Goal: Transaction & Acquisition: Purchase product/service

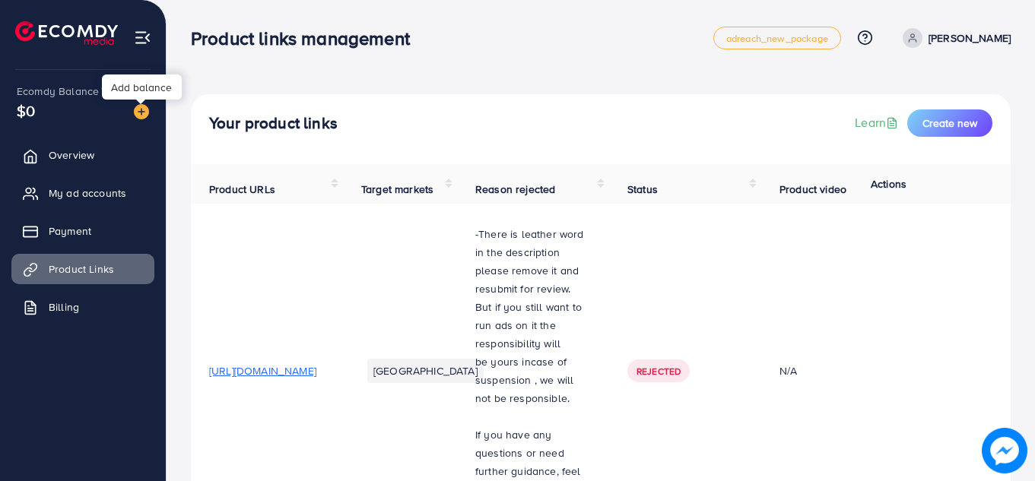
click at [144, 111] on img at bounding box center [141, 111] width 15 height 15
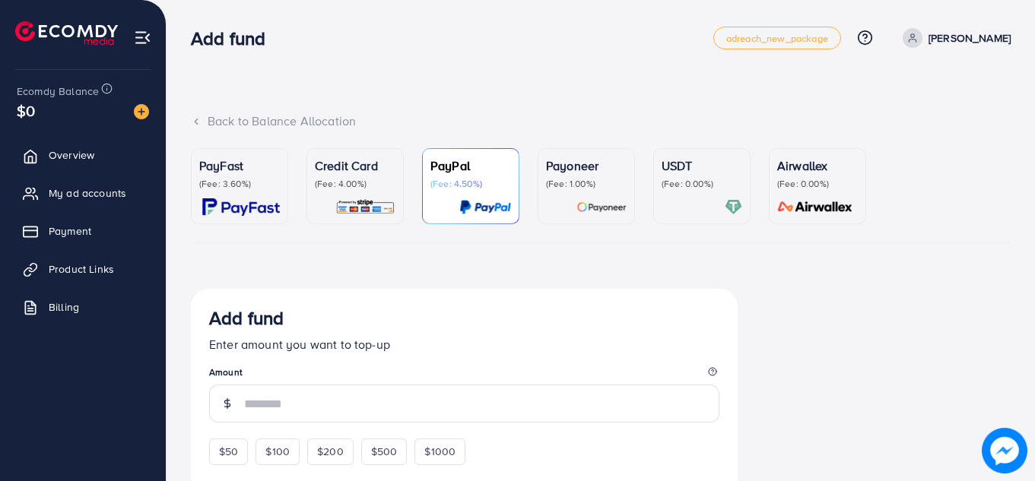
click at [226, 192] on div "PayFast (Fee: 3.60%)" at bounding box center [239, 186] width 81 height 59
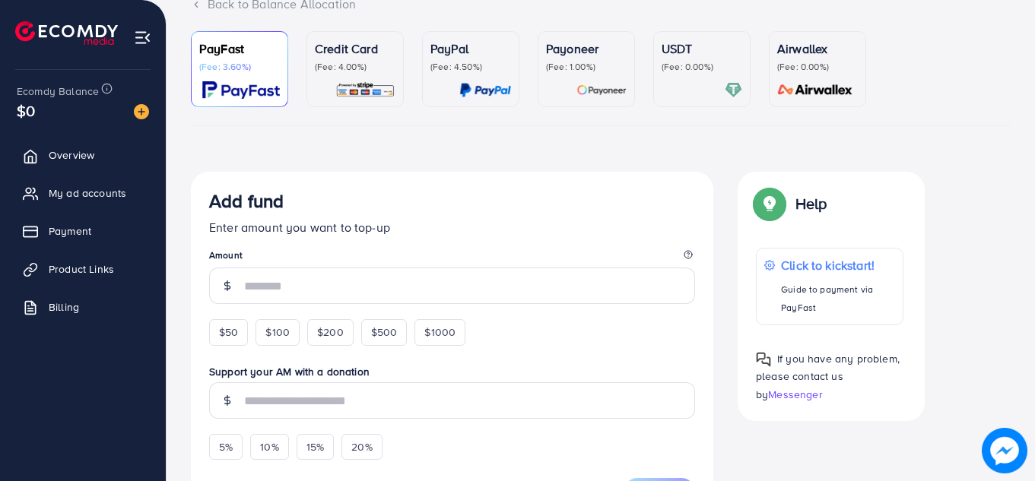
scroll to position [174, 0]
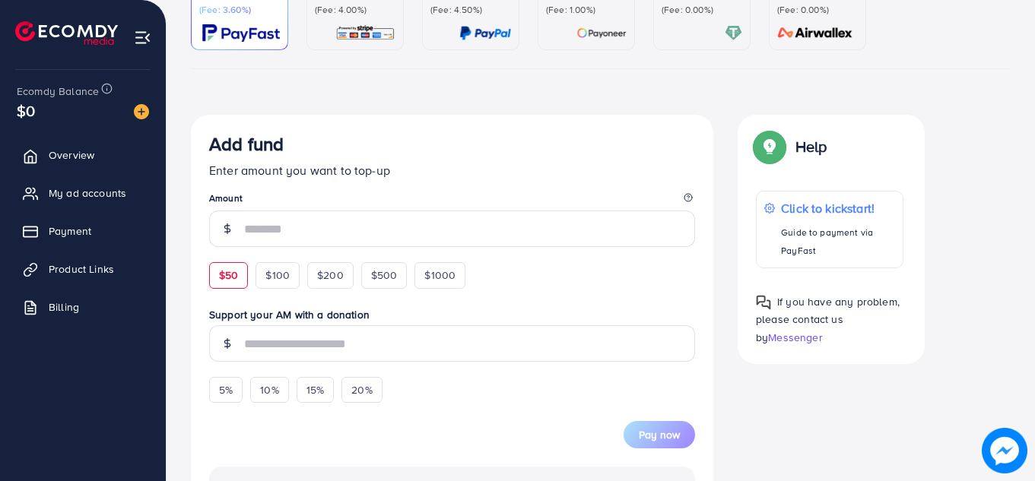
click at [221, 279] on span "$50" at bounding box center [228, 275] width 19 height 15
type input "**"
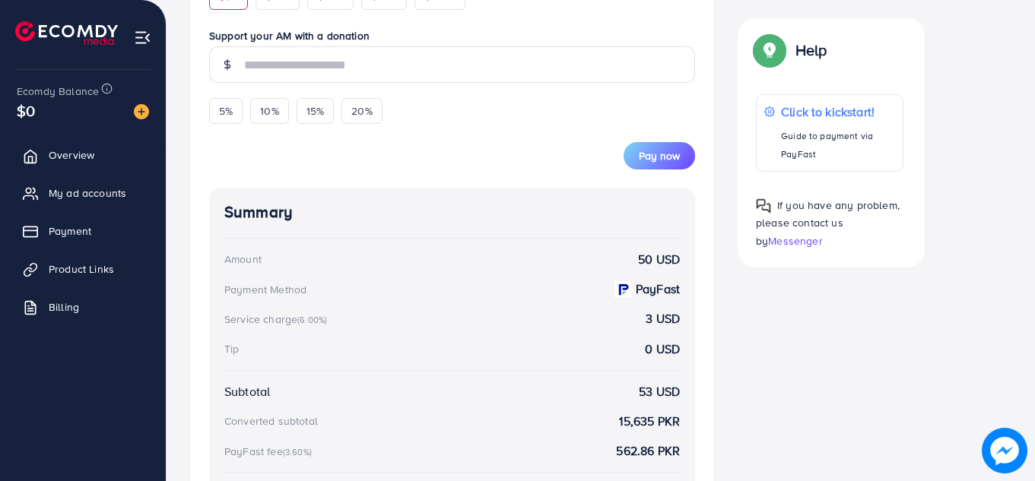
scroll to position [469, 0]
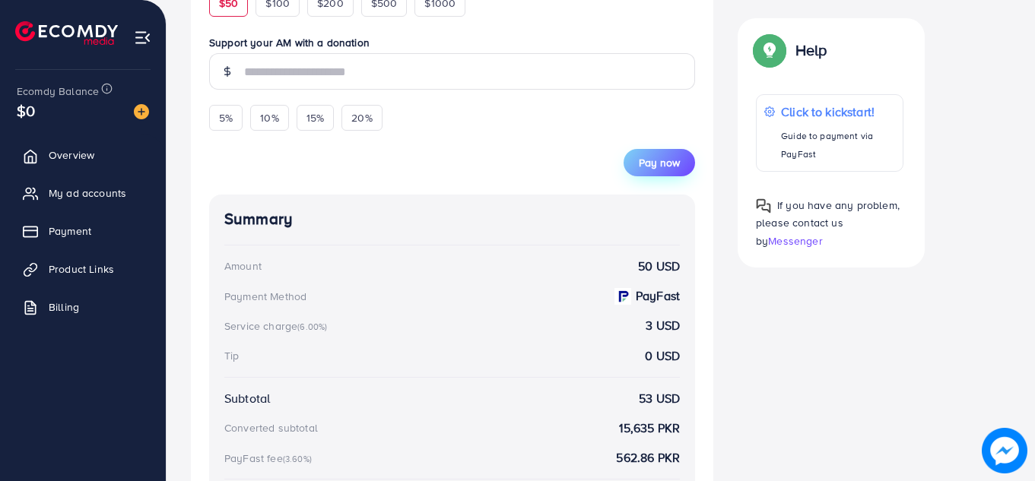
click at [644, 163] on span "Pay now" at bounding box center [659, 162] width 41 height 15
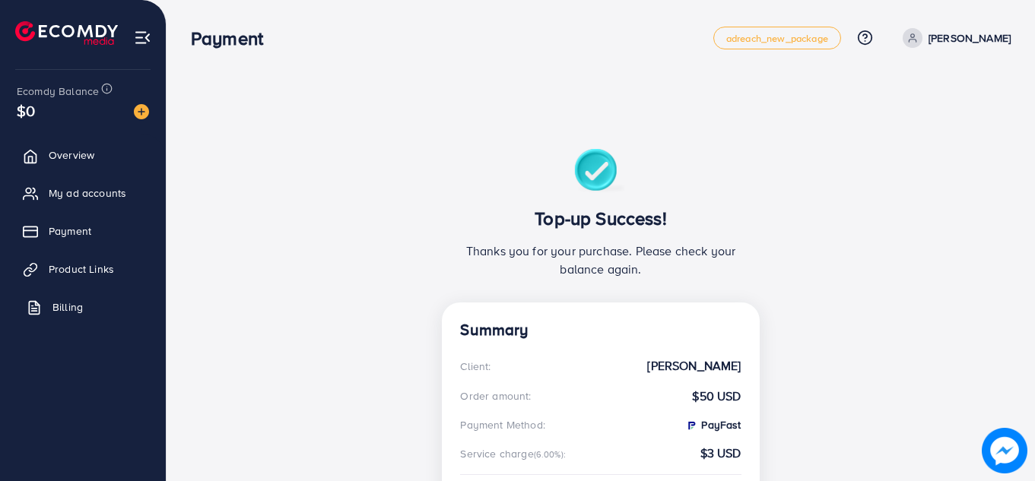
click at [83, 298] on link "Billing" at bounding box center [82, 307] width 143 height 30
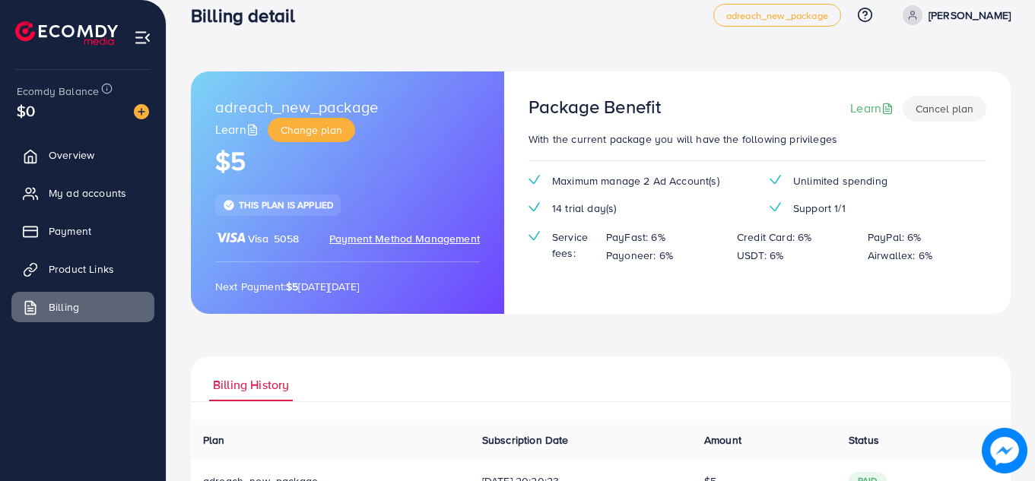
scroll to position [10, 0]
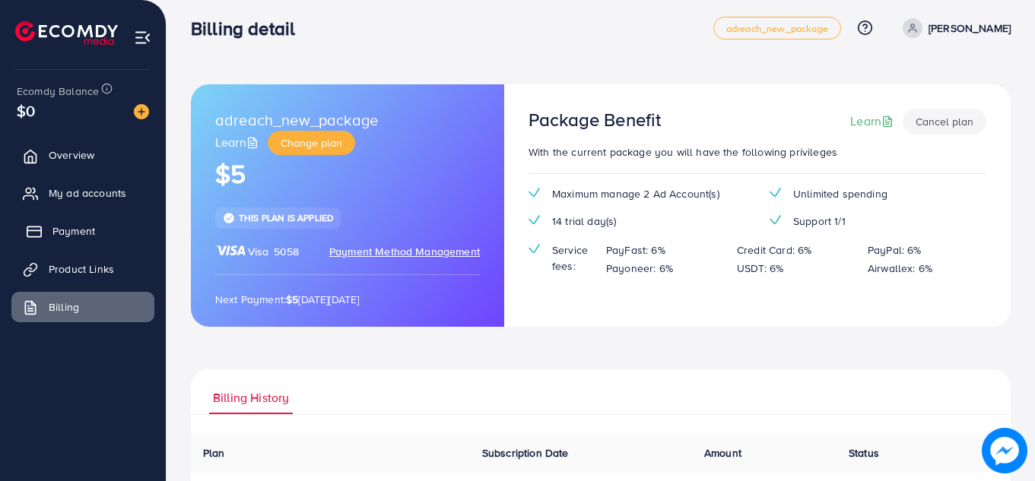
click at [83, 238] on span "Payment" at bounding box center [73, 231] width 43 height 15
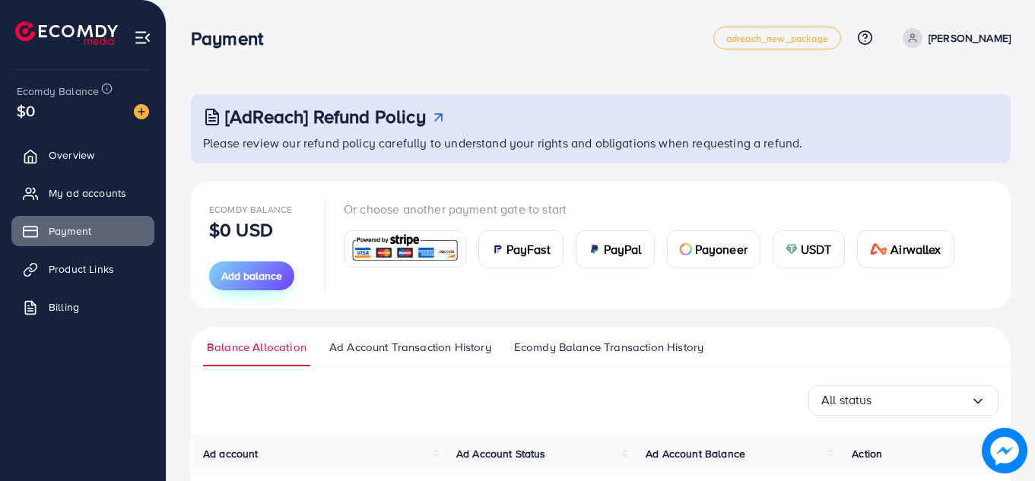
click at [244, 275] on span "Add balance" at bounding box center [251, 275] width 61 height 15
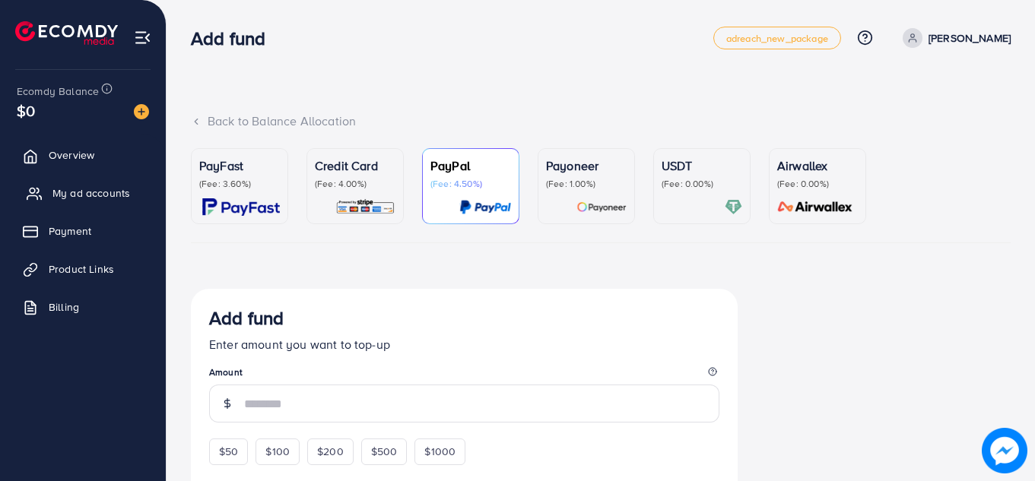
click at [90, 189] on span "My ad accounts" at bounding box center [91, 193] width 78 height 15
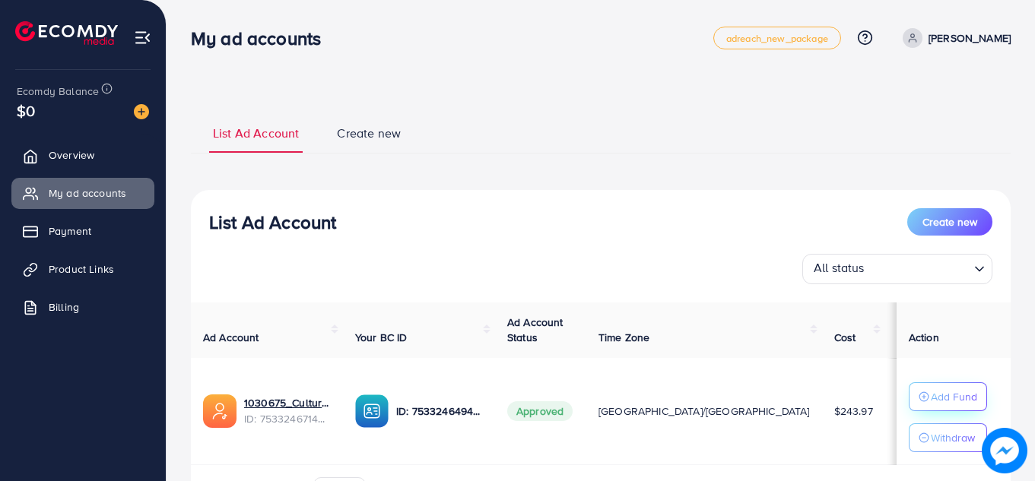
click at [931, 390] on p "Add Fund" at bounding box center [954, 397] width 46 height 18
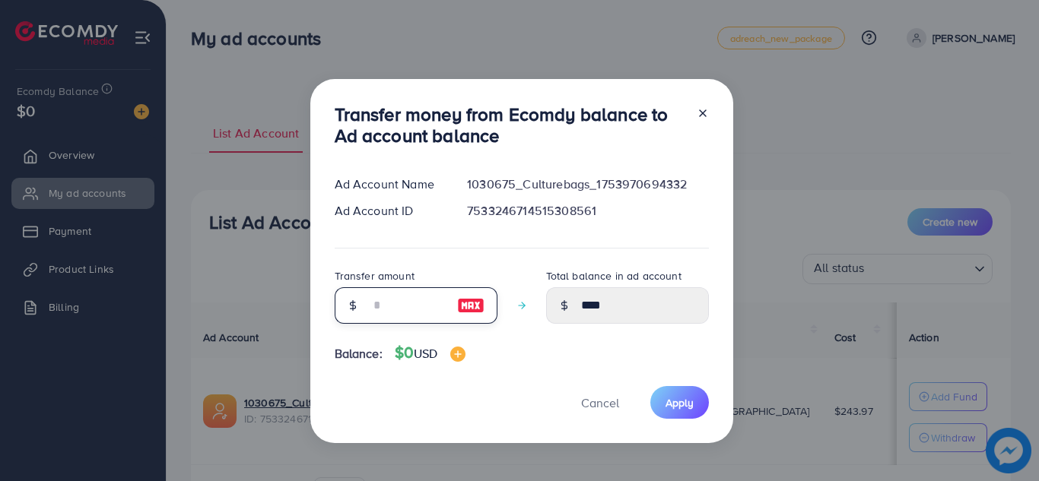
click at [386, 307] on input "number" at bounding box center [408, 305] width 76 height 37
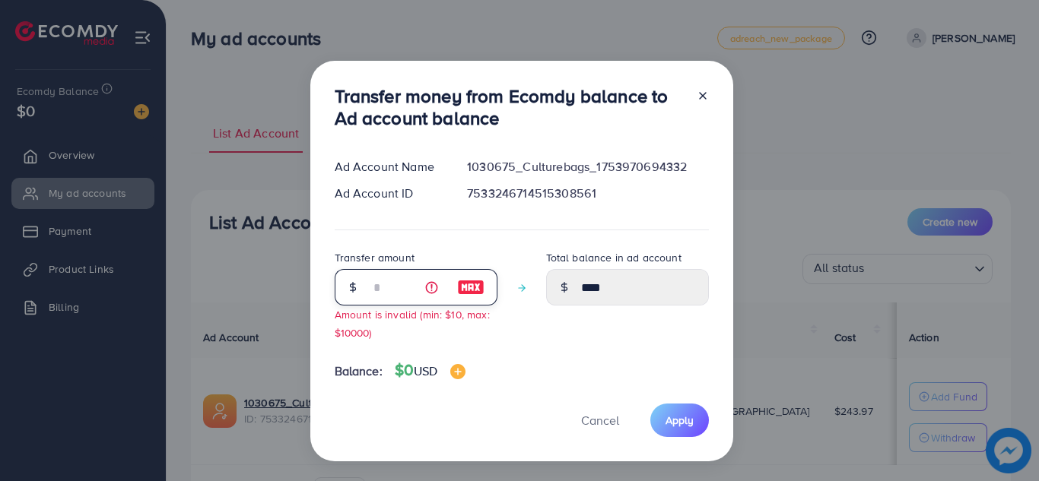
type input "*"
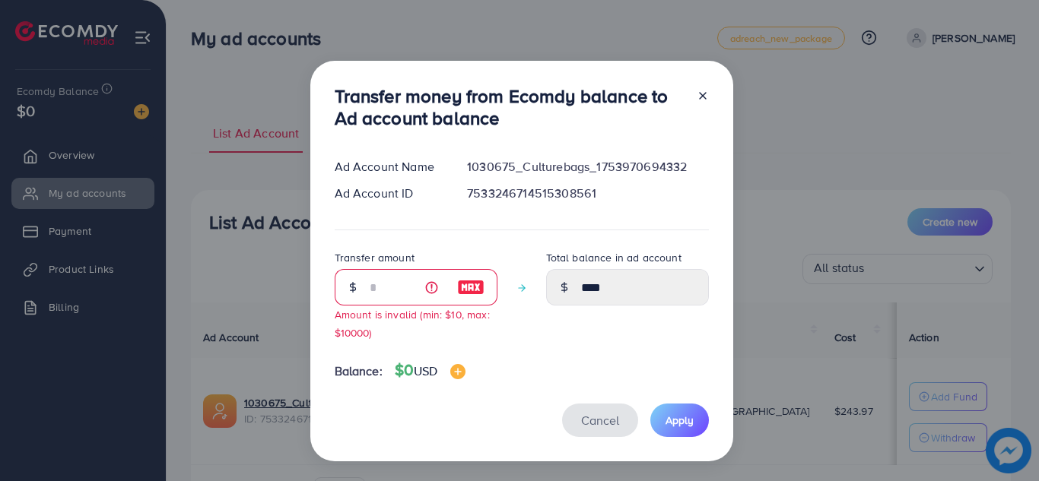
click at [586, 424] on span "Cancel" at bounding box center [600, 420] width 38 height 17
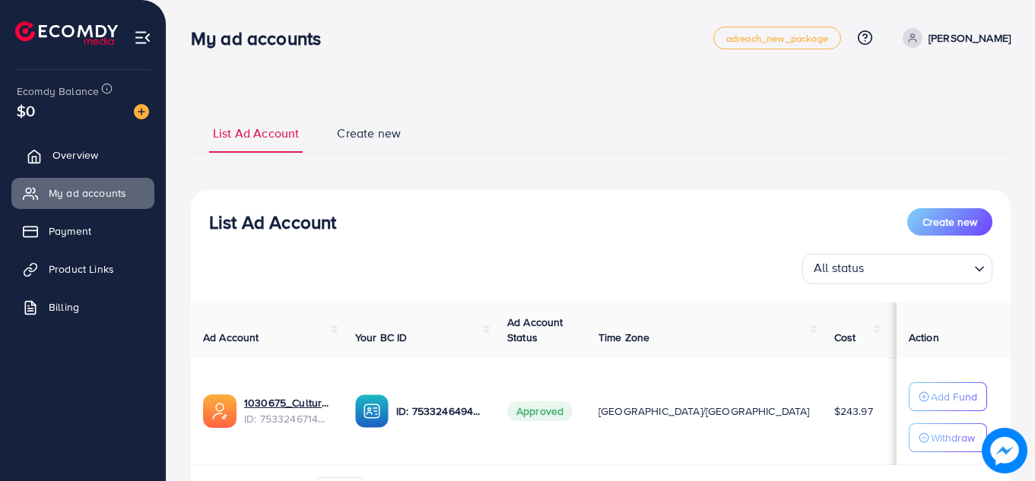
click at [87, 159] on span "Overview" at bounding box center [75, 155] width 46 height 15
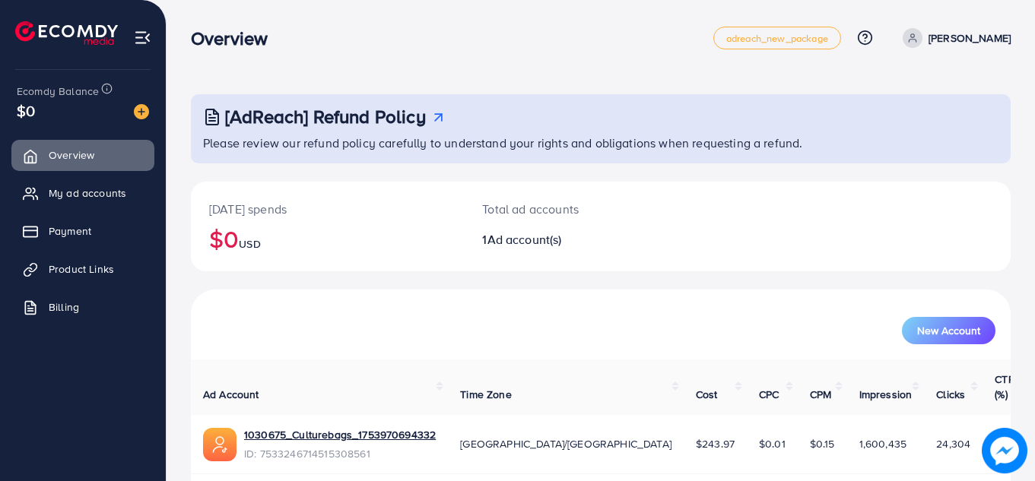
scroll to position [42, 0]
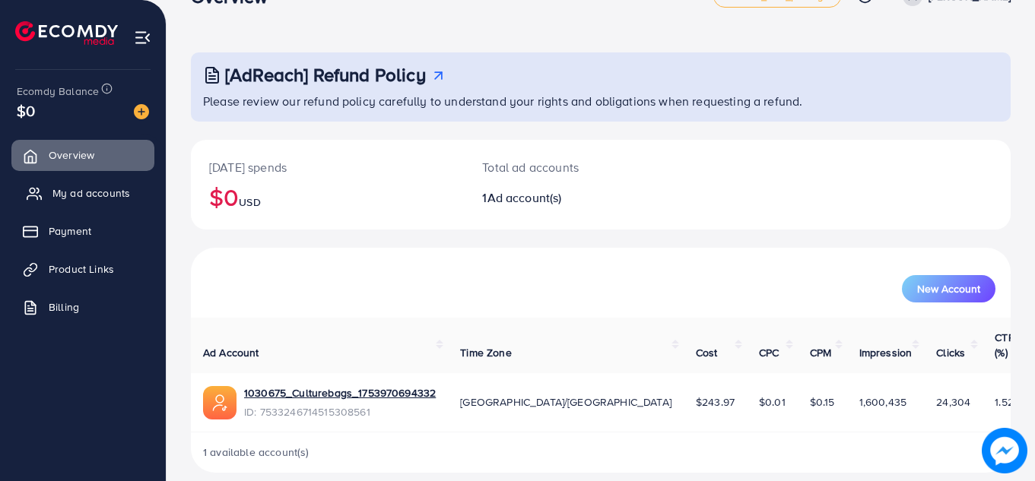
click at [101, 196] on span "My ad accounts" at bounding box center [91, 193] width 78 height 15
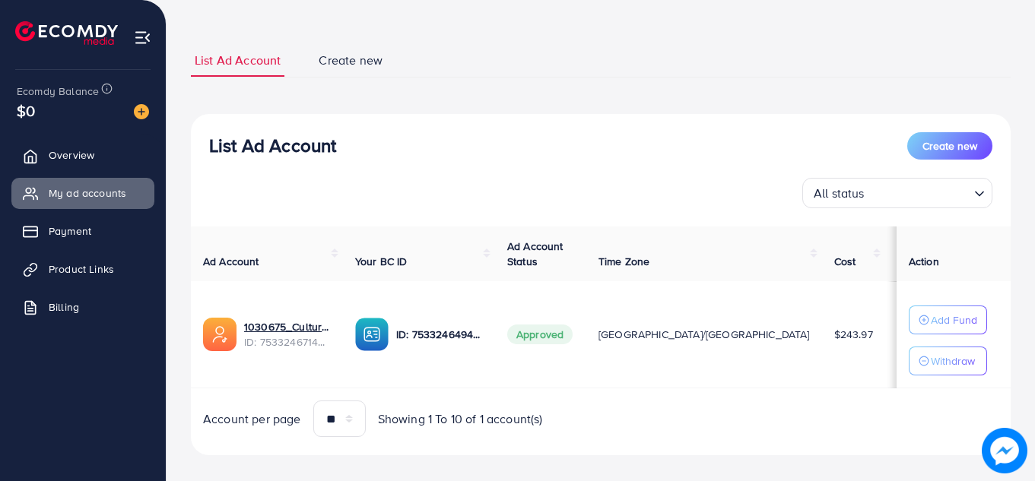
scroll to position [85, 0]
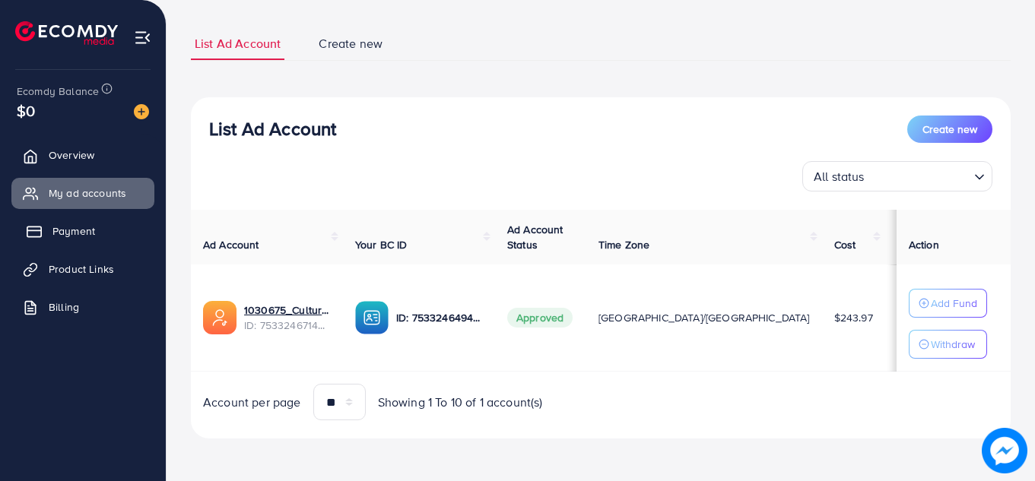
click at [78, 230] on span "Payment" at bounding box center [73, 231] width 43 height 15
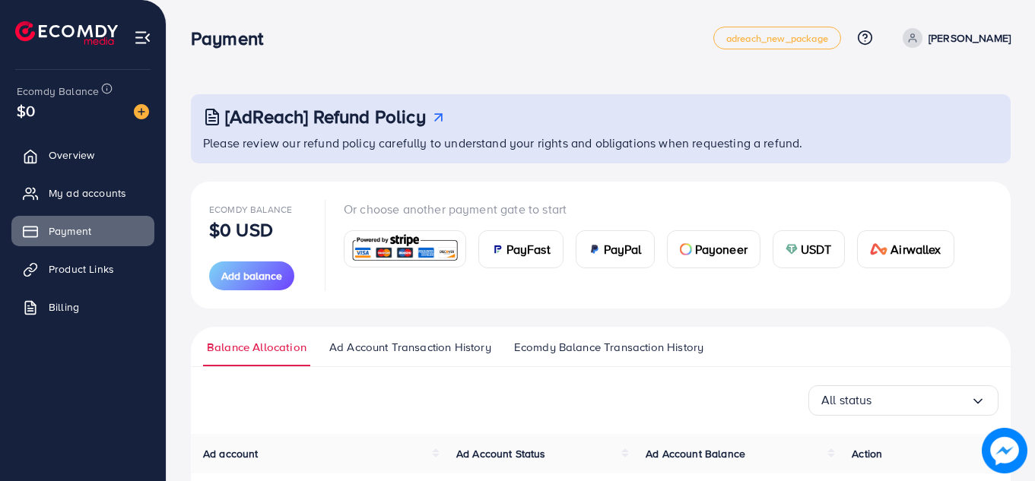
scroll to position [164, 0]
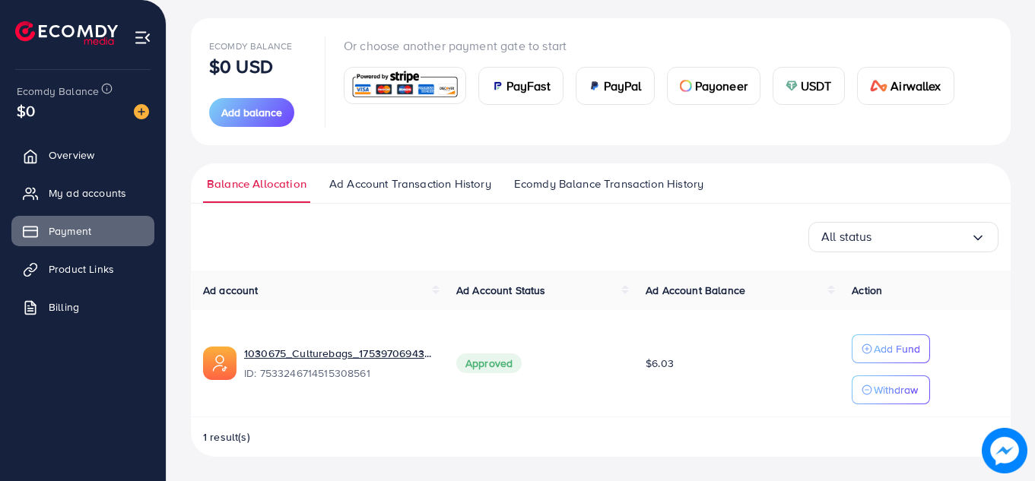
click at [386, 192] on span "Ad Account Transaction History" at bounding box center [410, 184] width 162 height 17
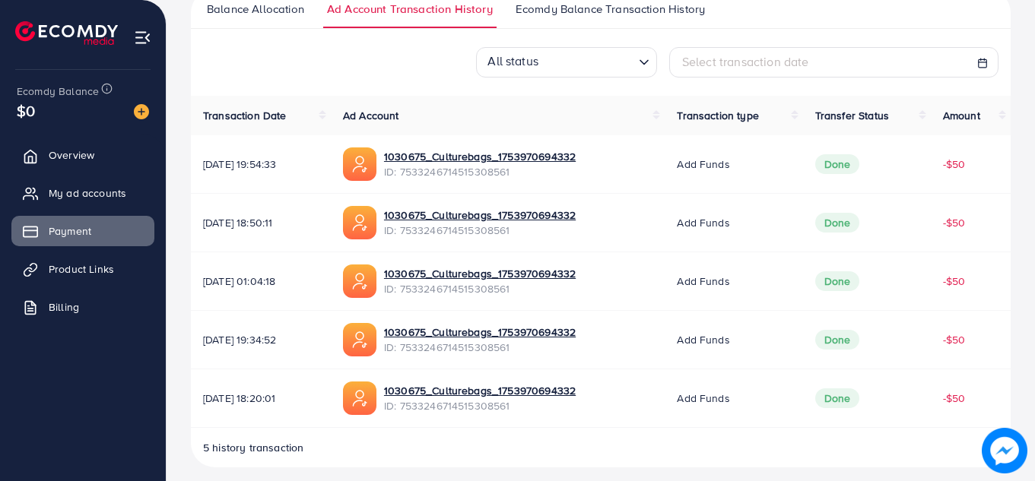
scroll to position [324, 0]
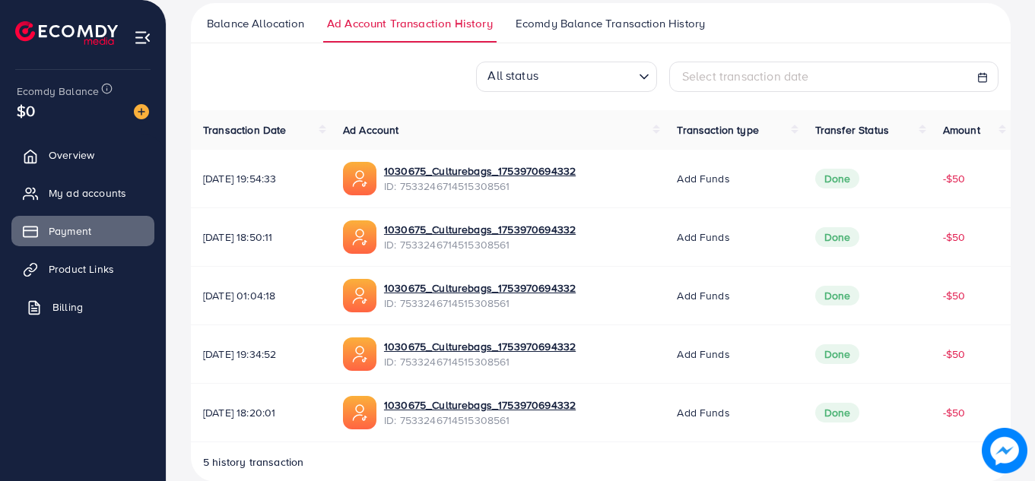
click at [78, 309] on span "Billing" at bounding box center [67, 307] width 30 height 15
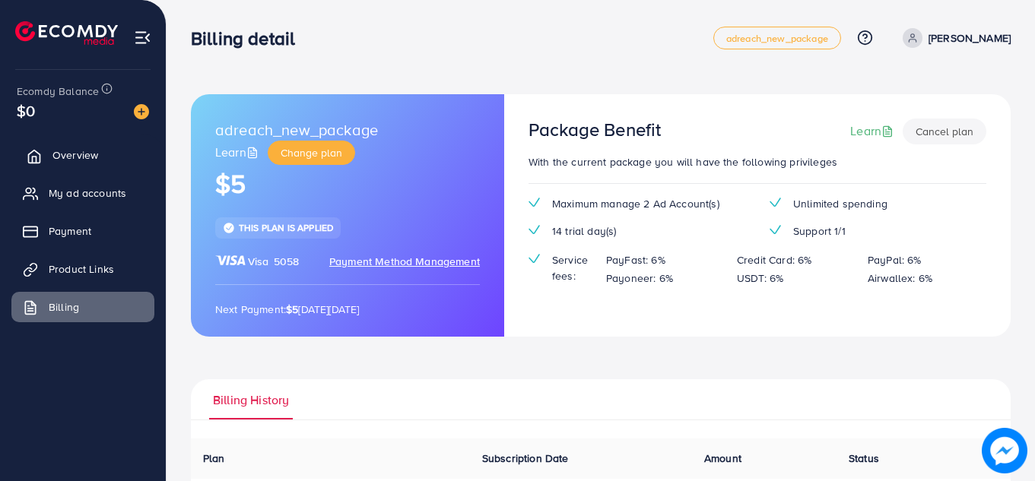
click at [68, 153] on span "Overview" at bounding box center [75, 155] width 46 height 15
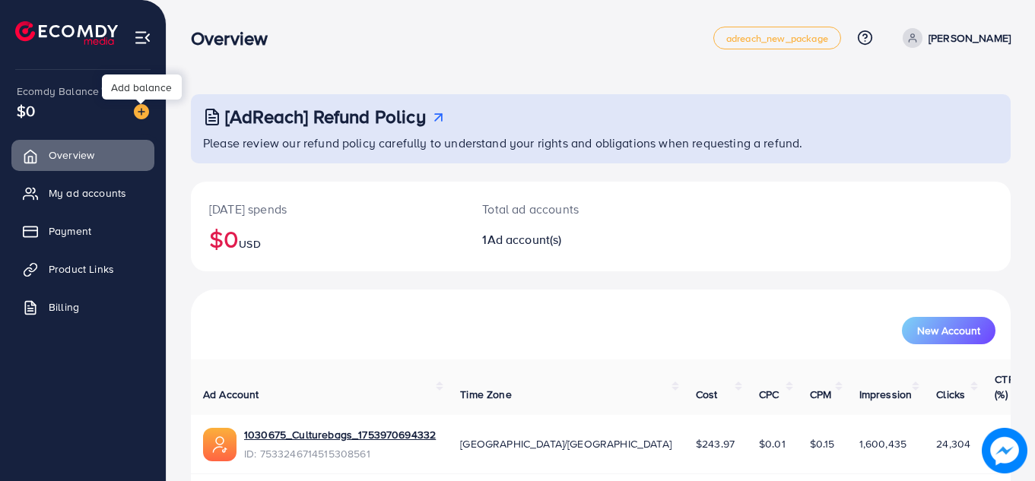
click at [142, 109] on img at bounding box center [141, 111] width 15 height 15
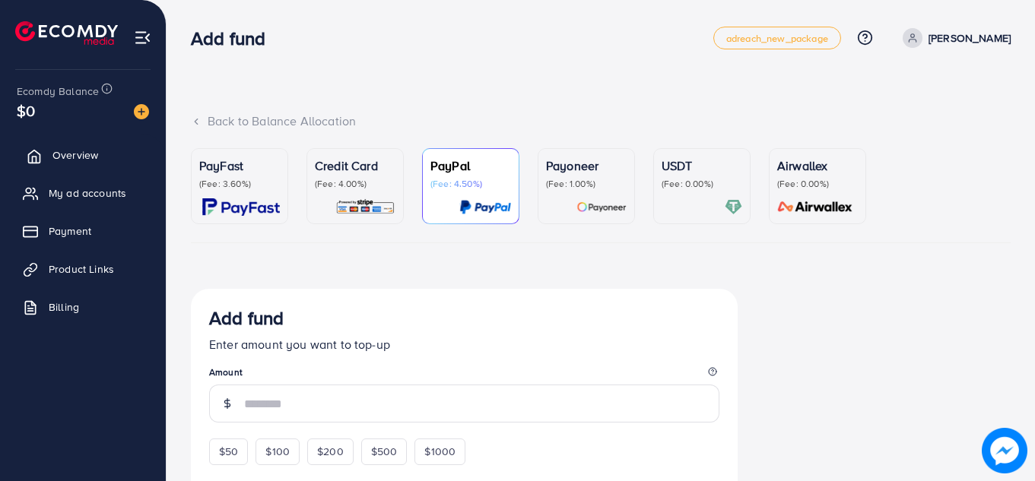
click at [56, 152] on span "Overview" at bounding box center [75, 155] width 46 height 15
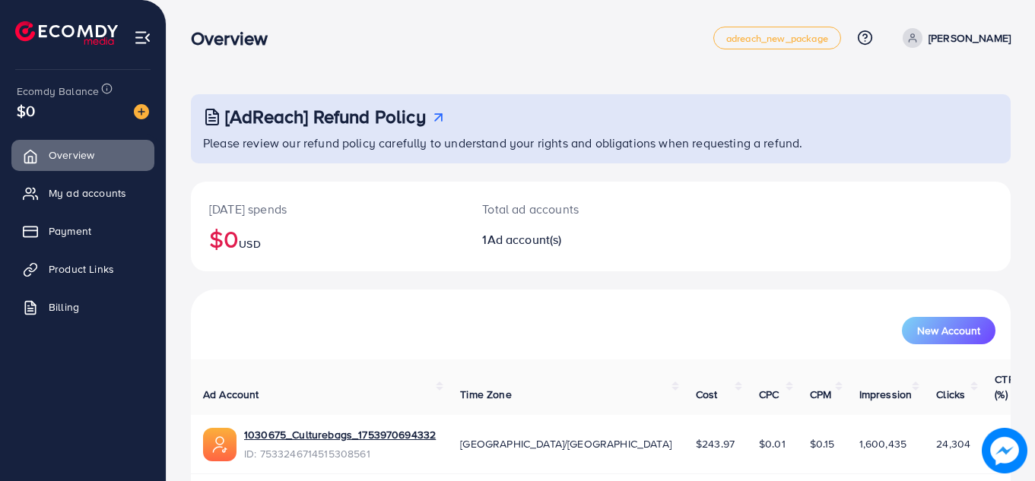
scroll to position [42, 0]
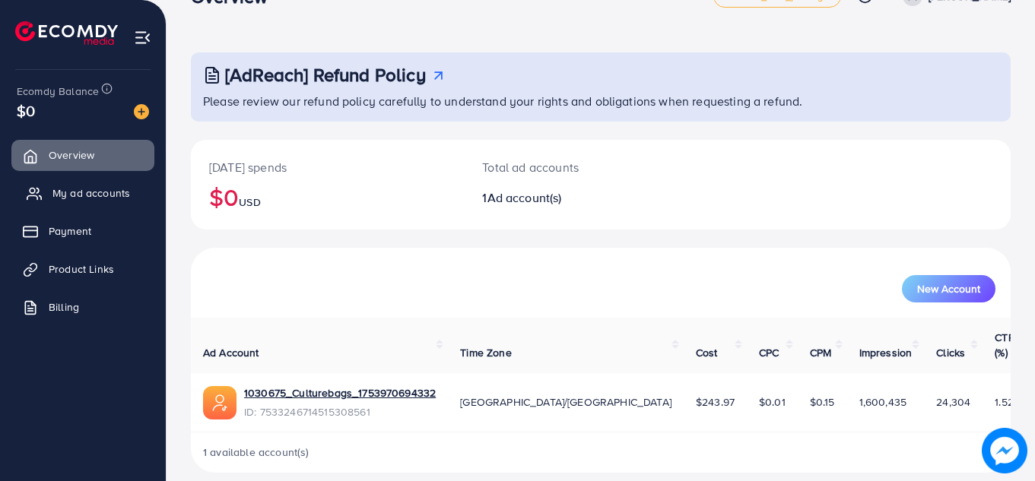
click at [90, 191] on span "My ad accounts" at bounding box center [91, 193] width 78 height 15
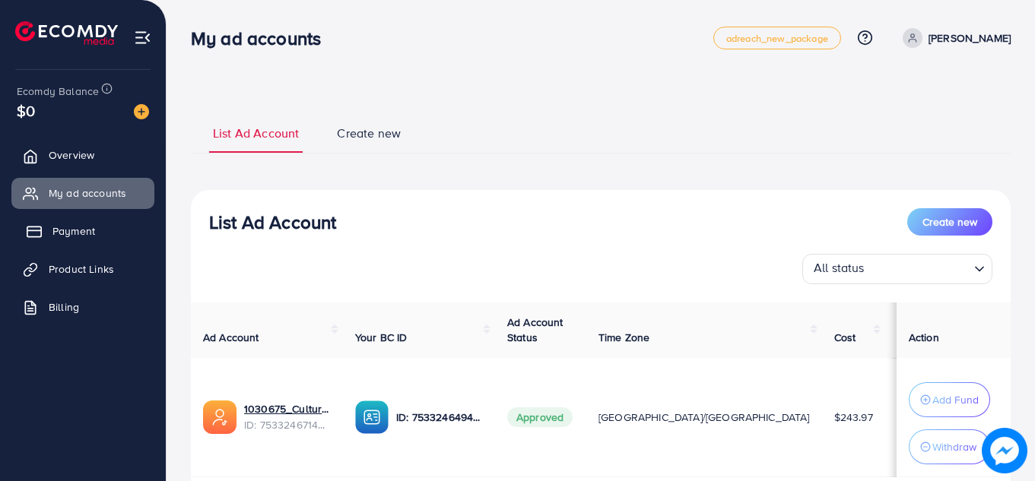
click at [72, 235] on span "Payment" at bounding box center [73, 231] width 43 height 15
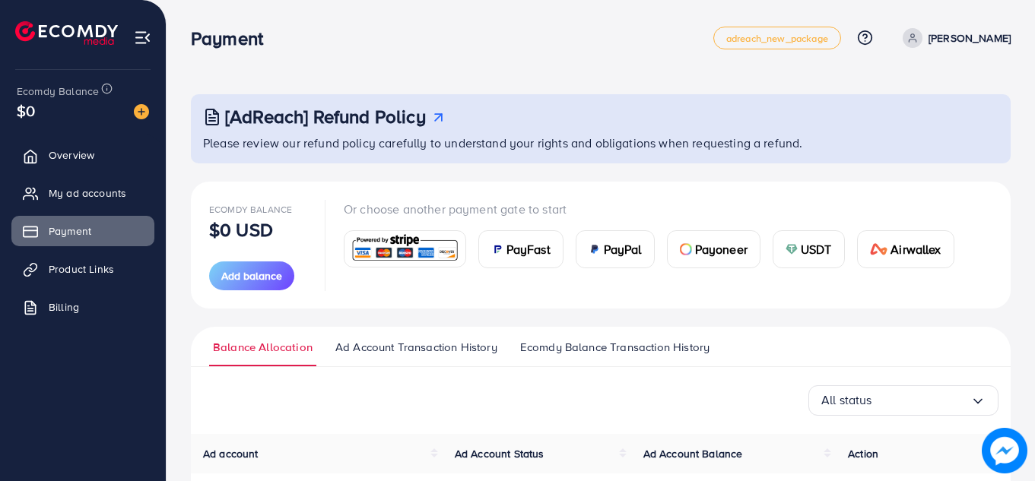
click at [623, 349] on span "Ecomdy Balance Transaction History" at bounding box center [614, 347] width 189 height 17
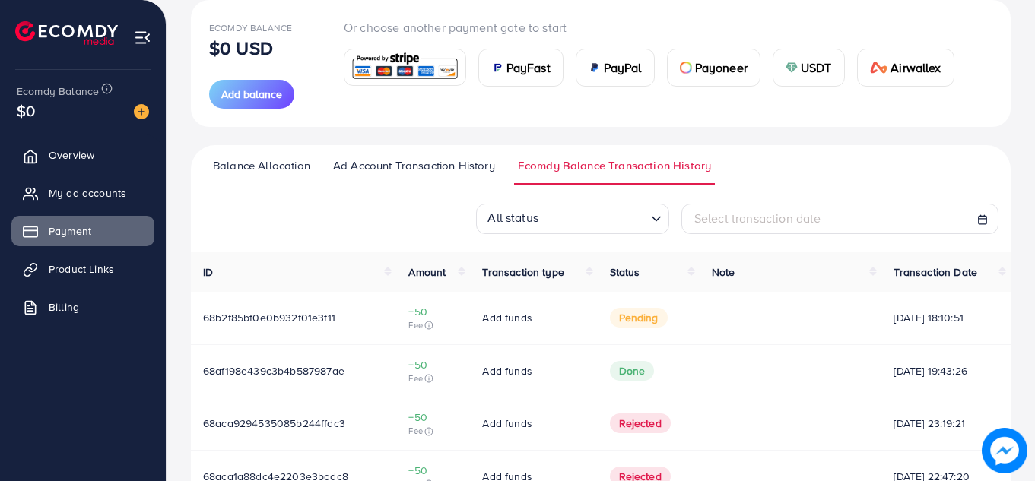
scroll to position [113, 0]
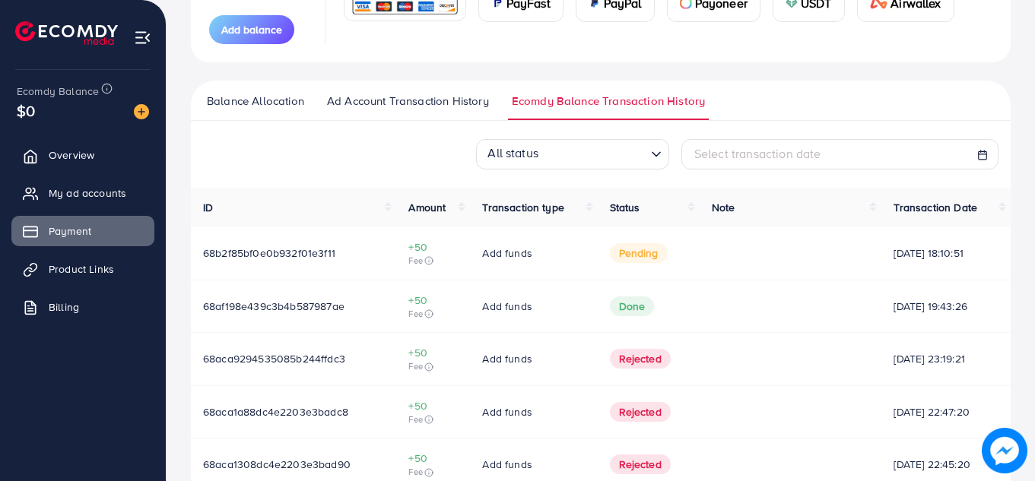
scroll to position [248, 0]
